Goal: Information Seeking & Learning: Compare options

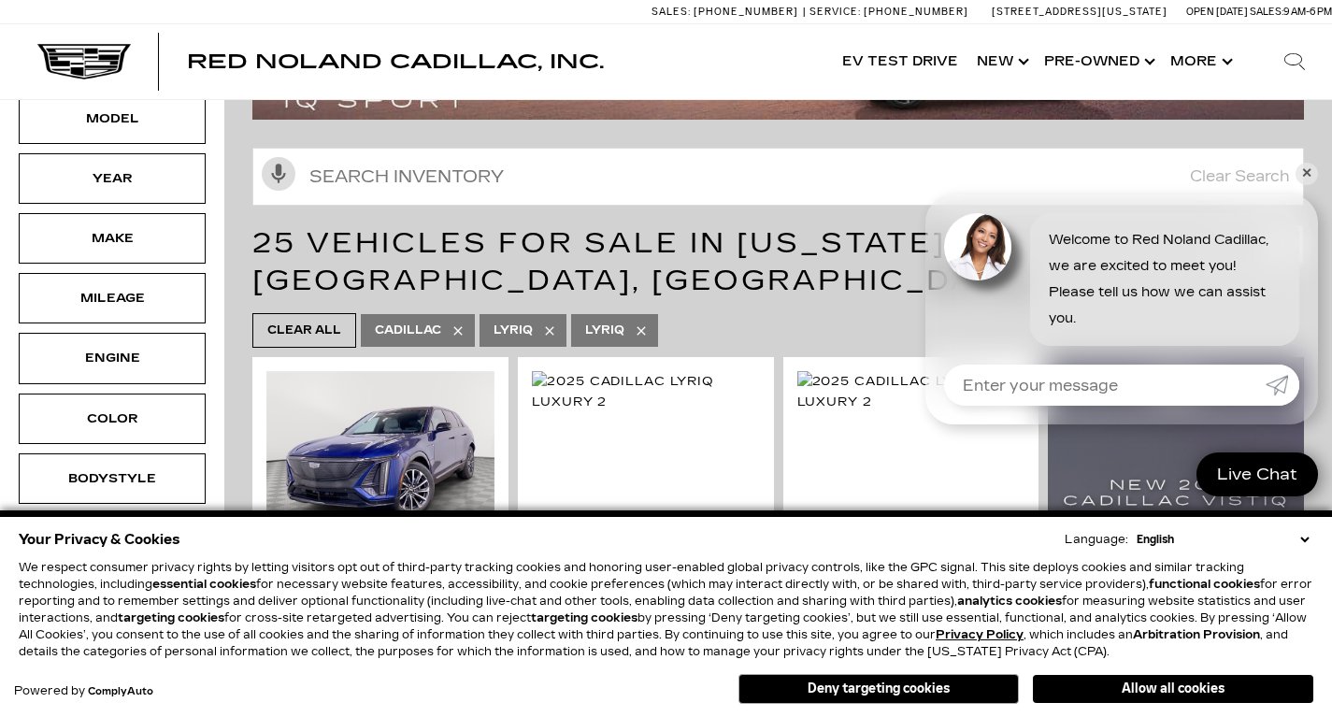
click at [645, 323] on icon at bounding box center [641, 330] width 15 height 15
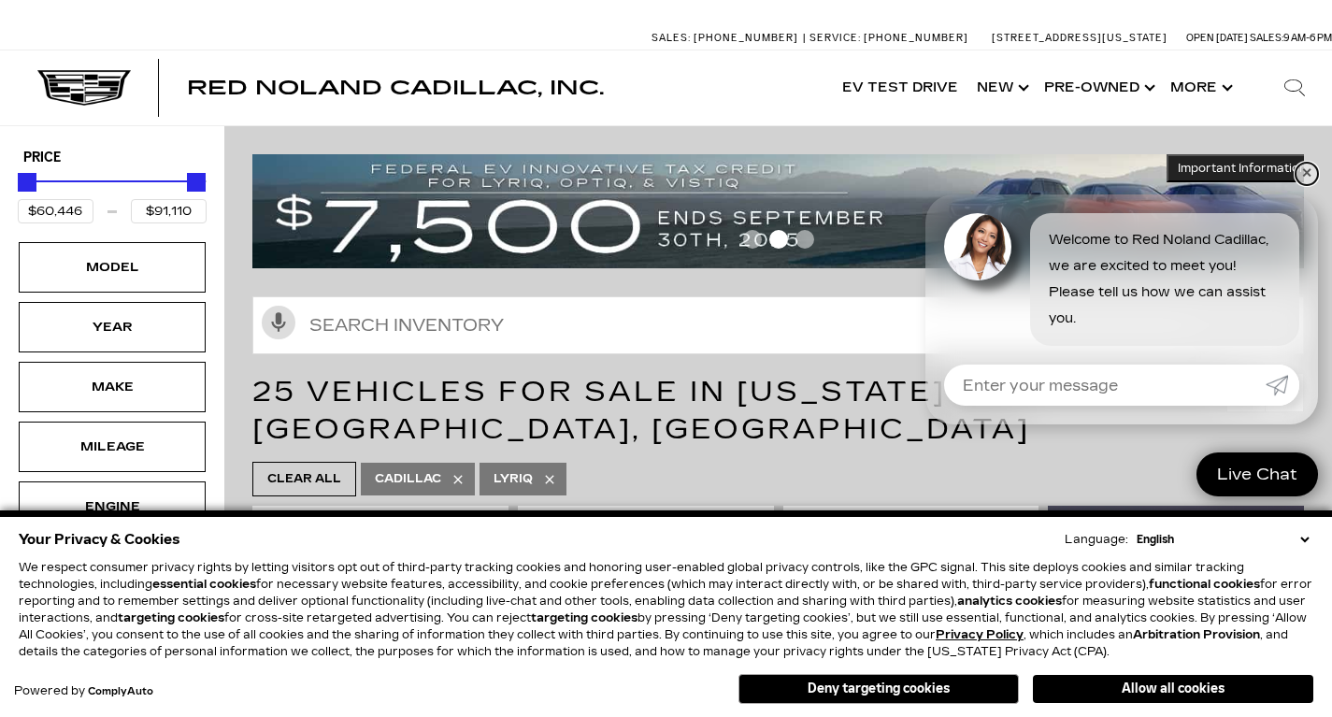
click at [1303, 167] on link "✕" at bounding box center [1306, 174] width 22 height 22
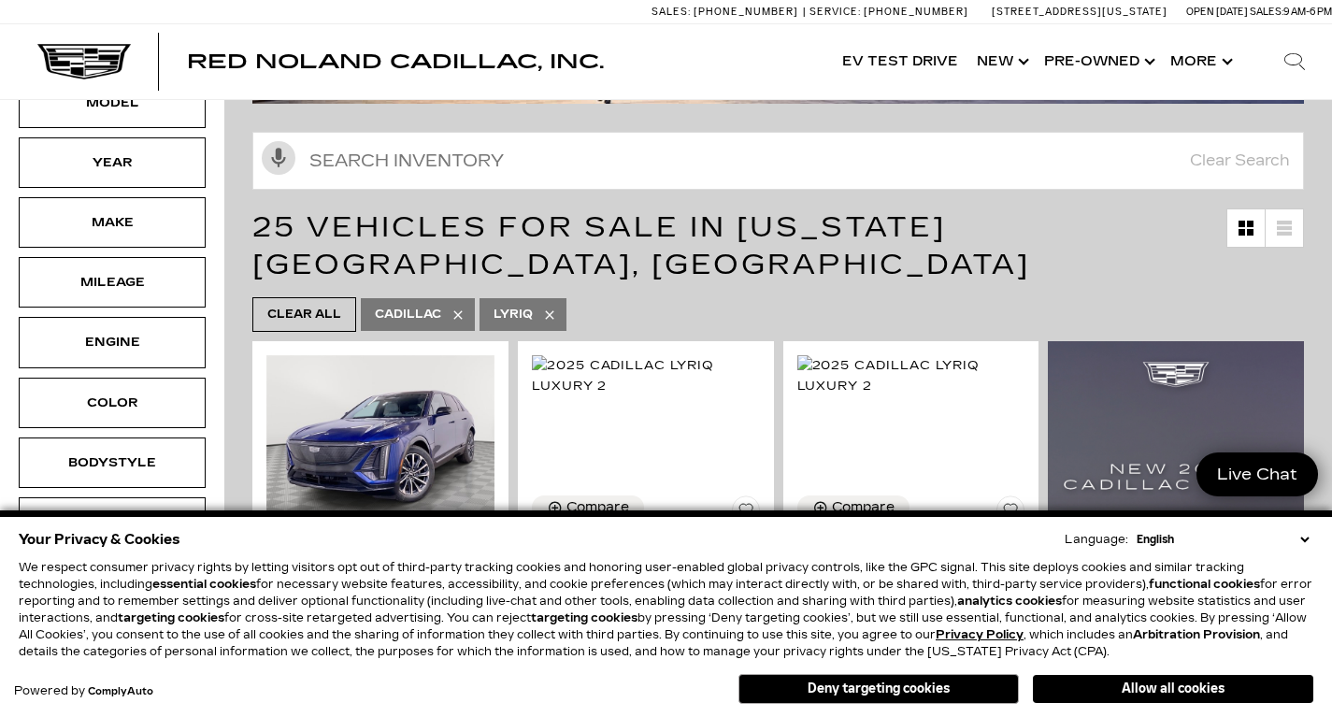
scroll to position [165, 0]
click at [936, 688] on button "Deny targeting cookies" at bounding box center [878, 689] width 280 height 30
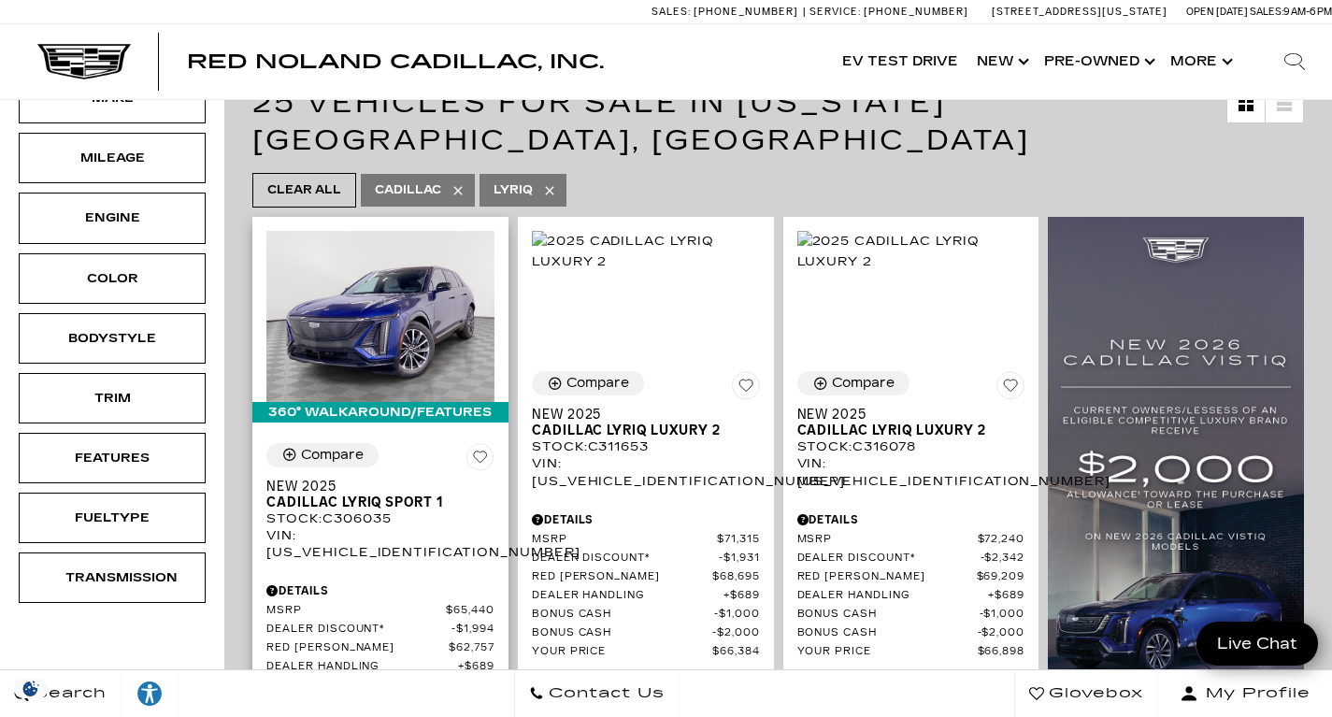
scroll to position [0, 0]
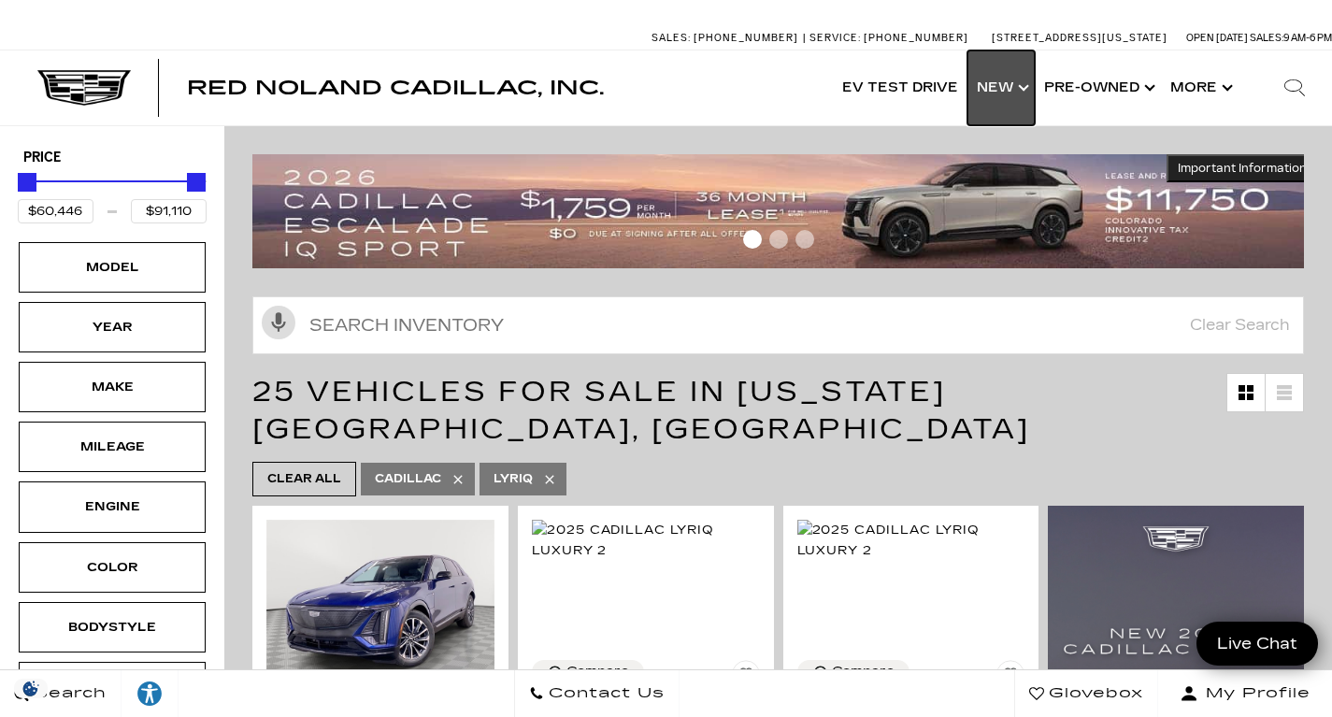
click at [1021, 89] on link "Show New" at bounding box center [1000, 87] width 67 height 75
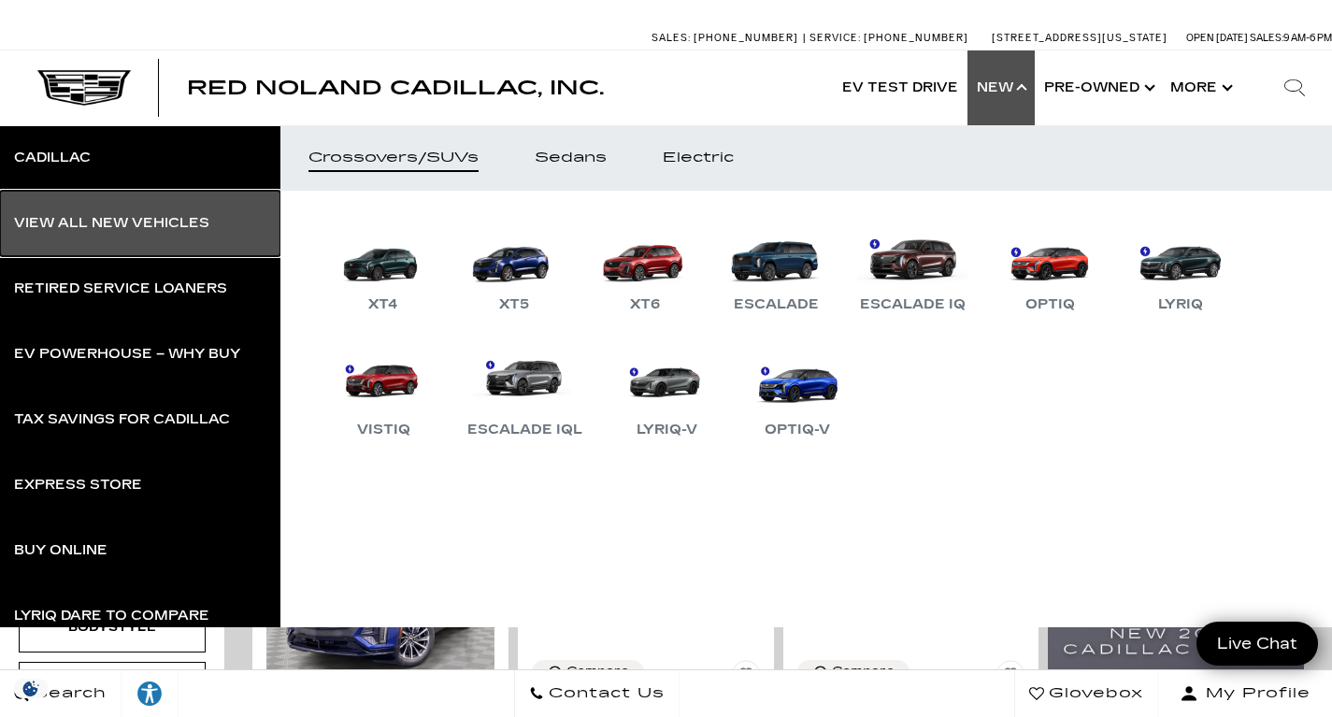
click at [112, 221] on div "View All New Vehicles" at bounding box center [111, 223] width 195 height 13
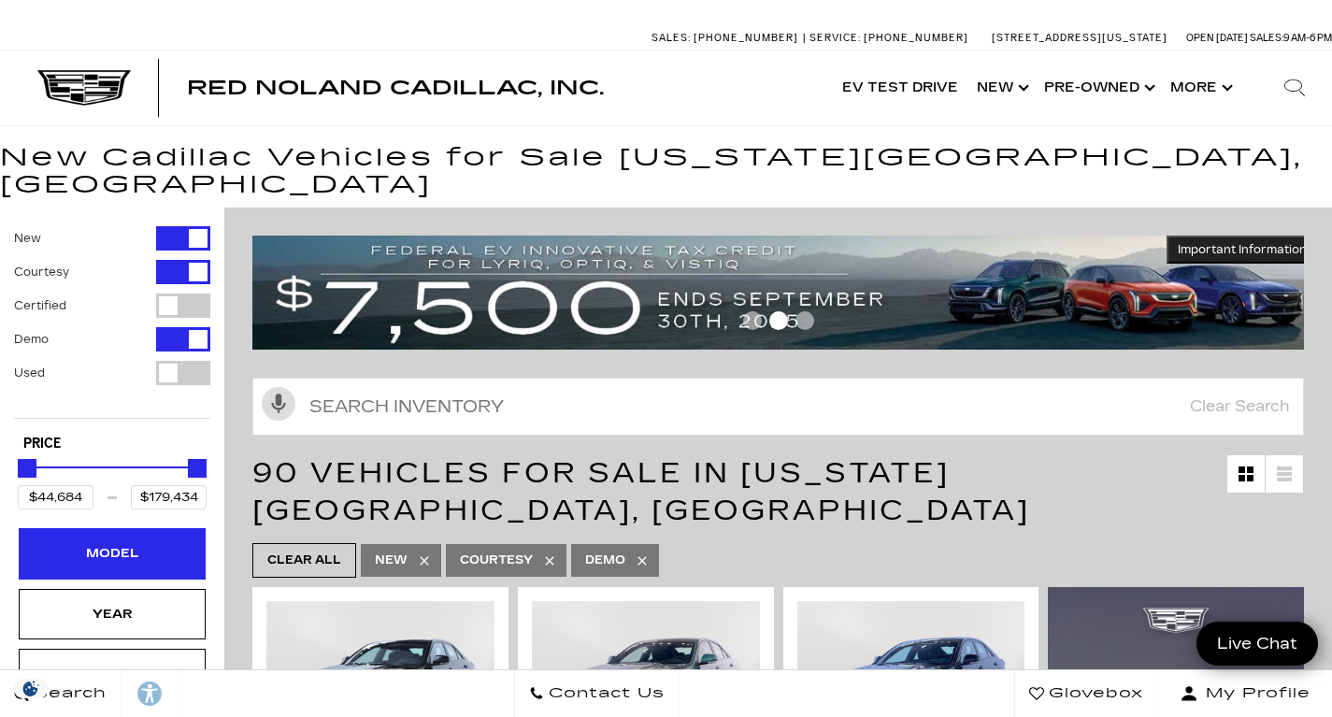
click at [128, 543] on div "Model" at bounding box center [111, 553] width 93 height 21
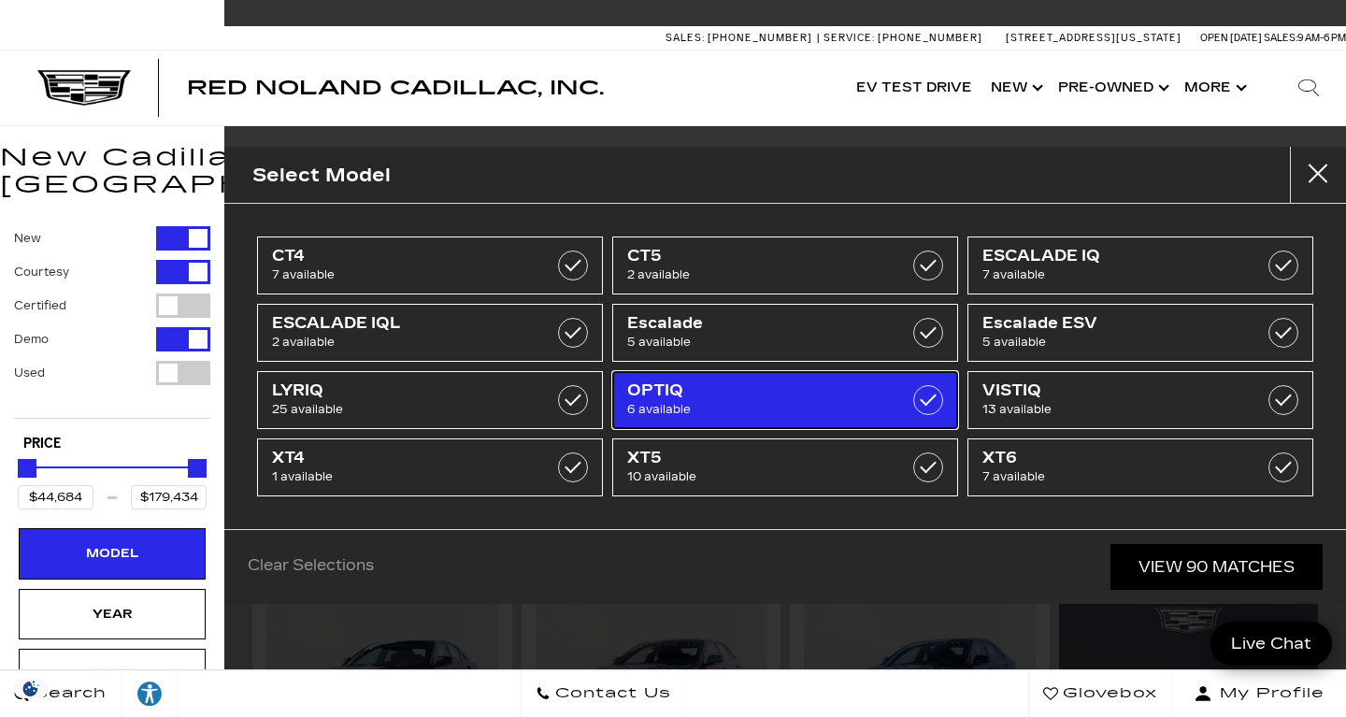
click at [649, 391] on span "OPTIQ" at bounding box center [761, 390] width 268 height 19
type input "$55,679"
type input "$59,740"
checkbox input "true"
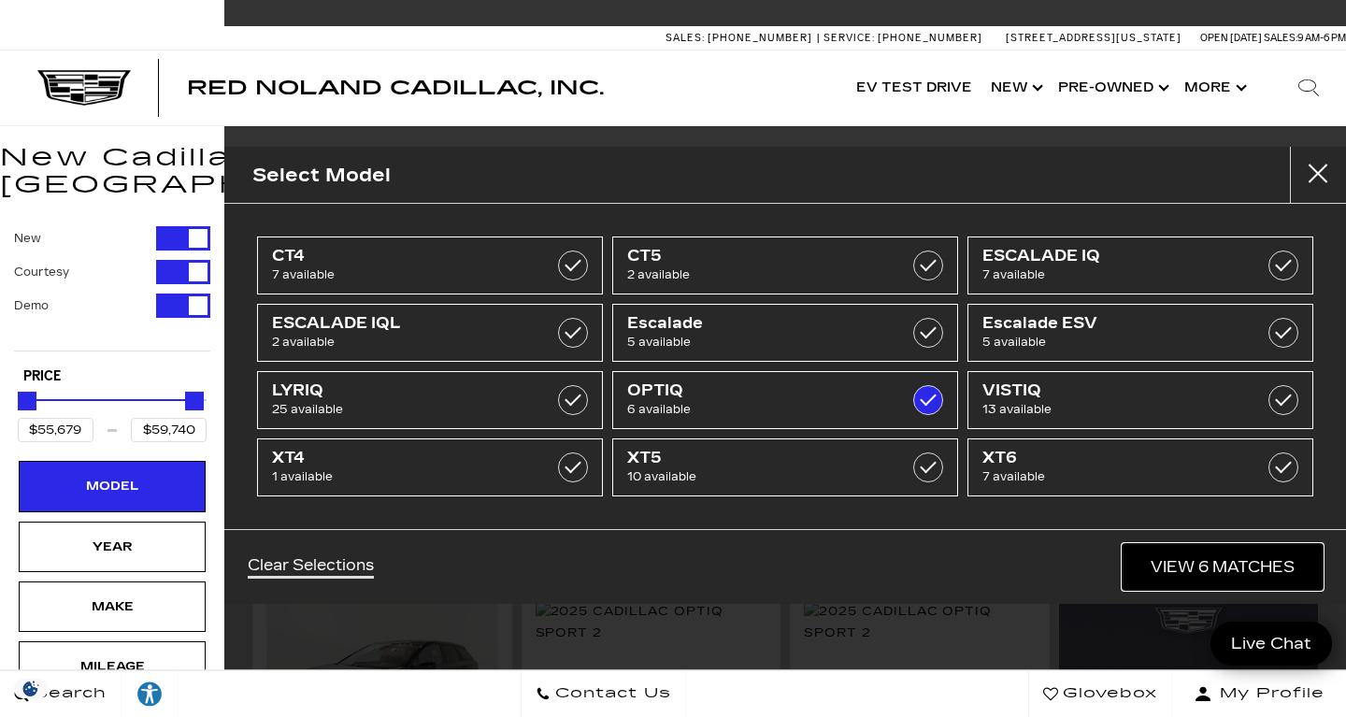
click at [1170, 564] on link "View 6 Matches" at bounding box center [1222, 567] width 200 height 46
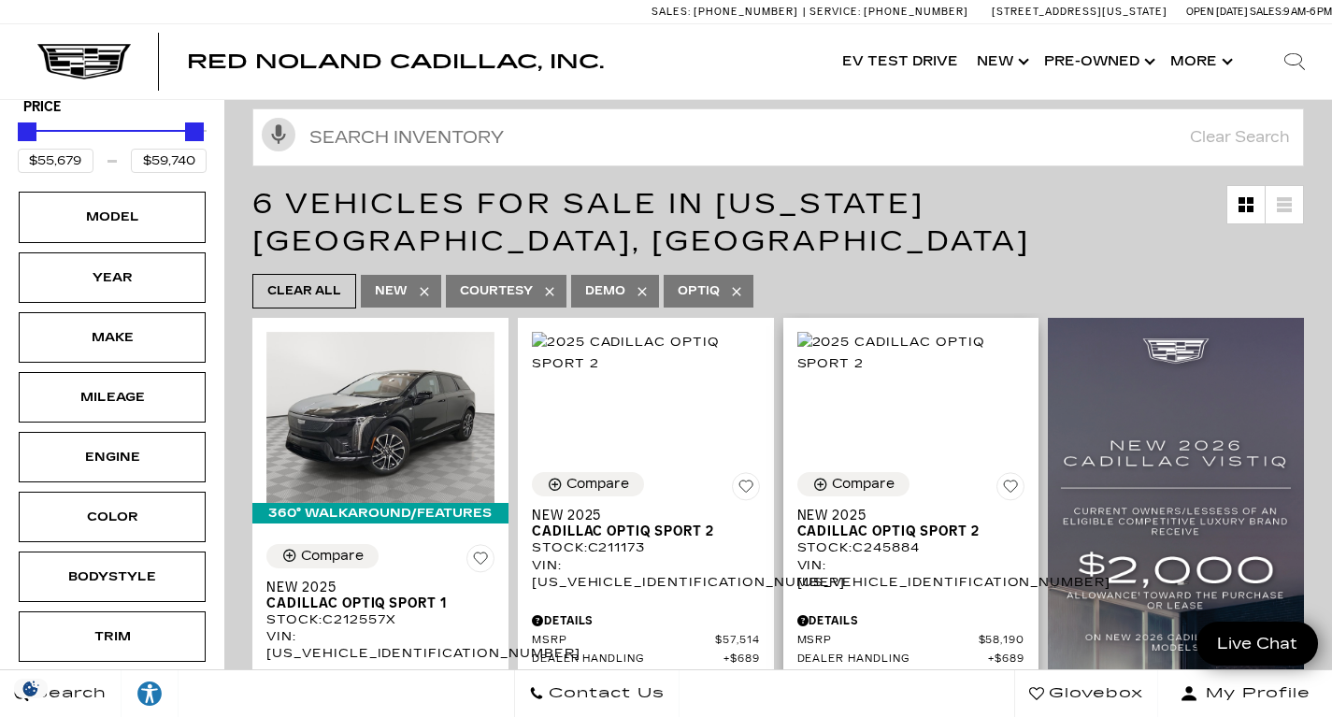
scroll to position [403, 0]
